Goal: Navigation & Orientation: Understand site structure

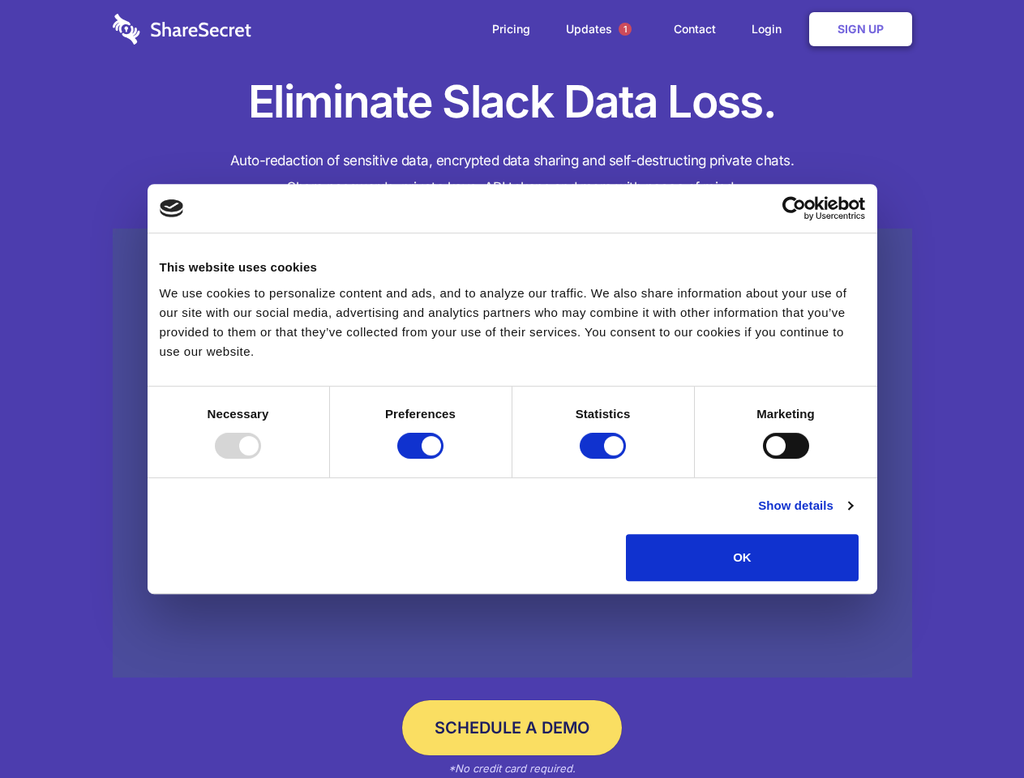
click at [261, 459] on div at bounding box center [238, 446] width 46 height 26
click at [443, 459] on input "Preferences" at bounding box center [420, 446] width 46 height 26
checkbox input "false"
click at [605, 459] on input "Statistics" at bounding box center [603, 446] width 46 height 26
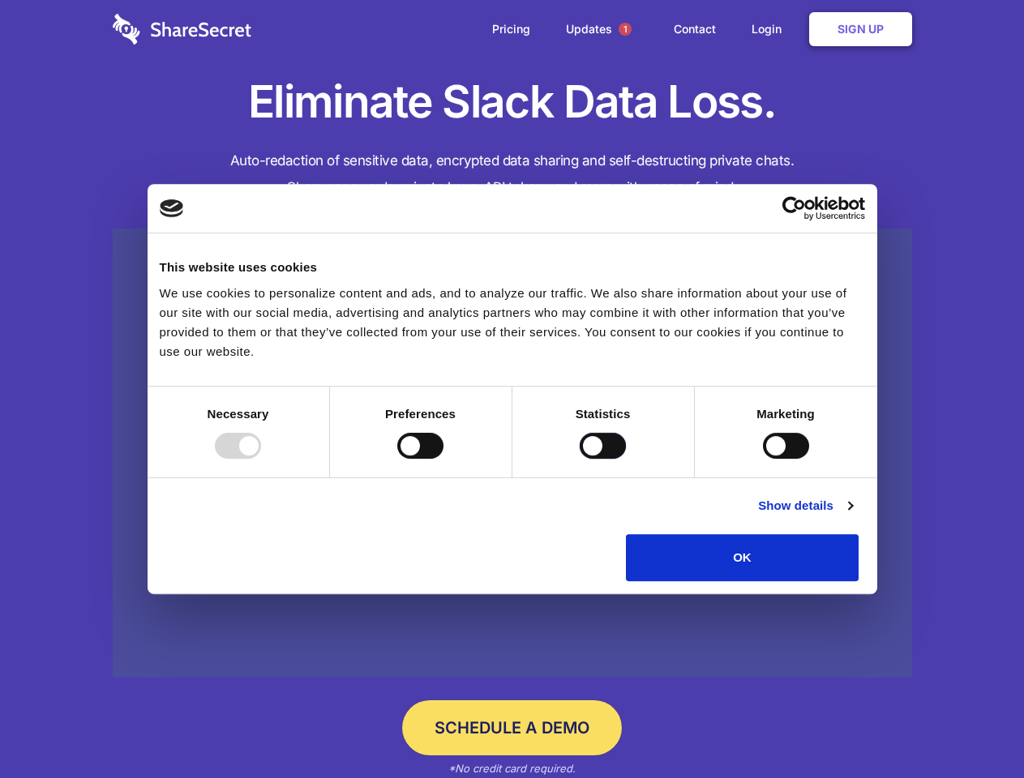
checkbox input "false"
click at [763, 459] on input "Marketing" at bounding box center [786, 446] width 46 height 26
checkbox input "true"
click at [852, 516] on link "Show details" at bounding box center [805, 505] width 94 height 19
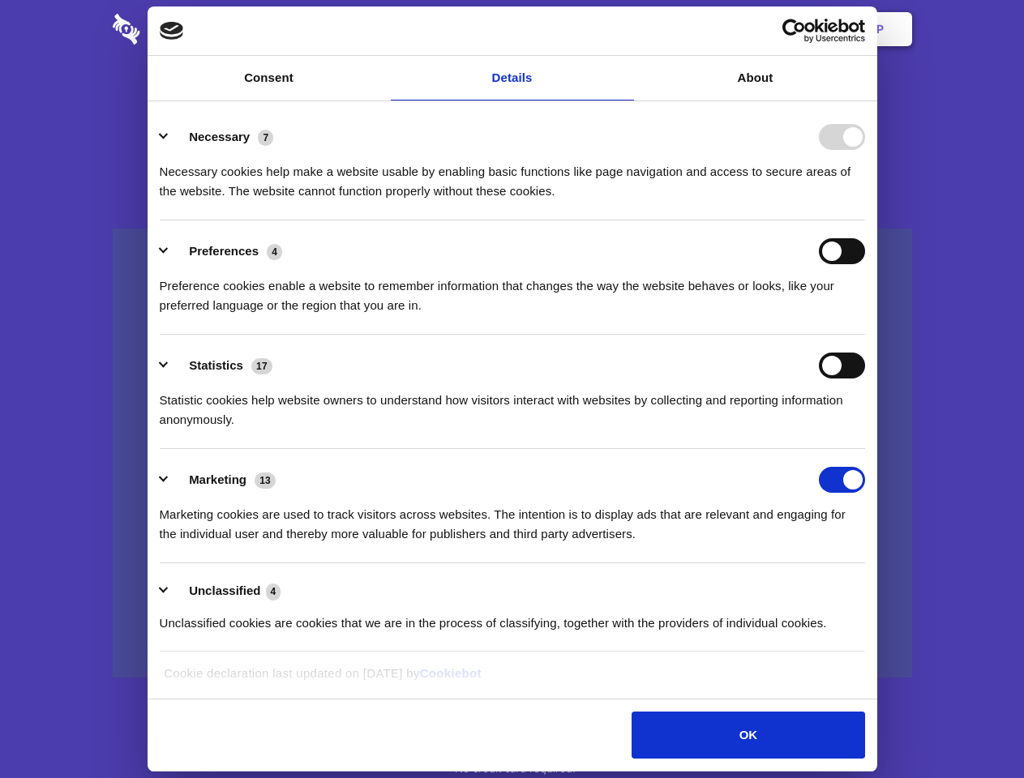
click at [896, 587] on body "Consent Details [#IABV2SETTINGS#] About This website uses cookies We use cookie…" at bounding box center [512, 389] width 1024 height 778
